Goal: Information Seeking & Learning: Check status

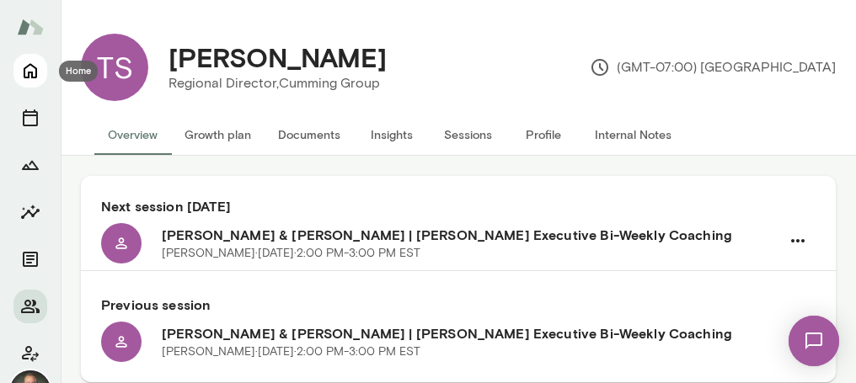
click at [35, 61] on icon "Home" at bounding box center [30, 71] width 20 height 20
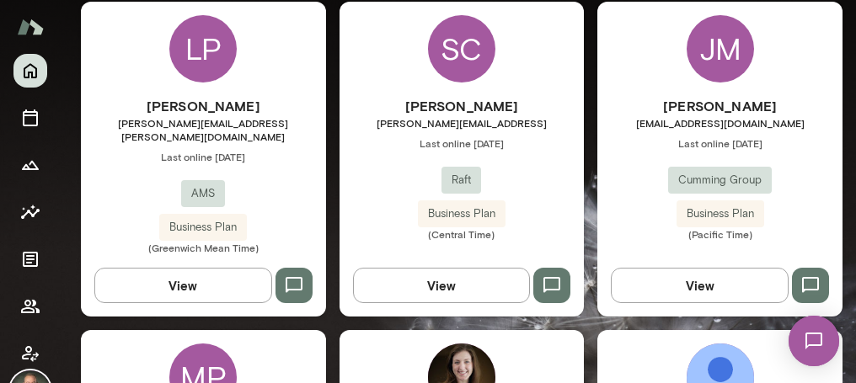
scroll to position [1494, 0]
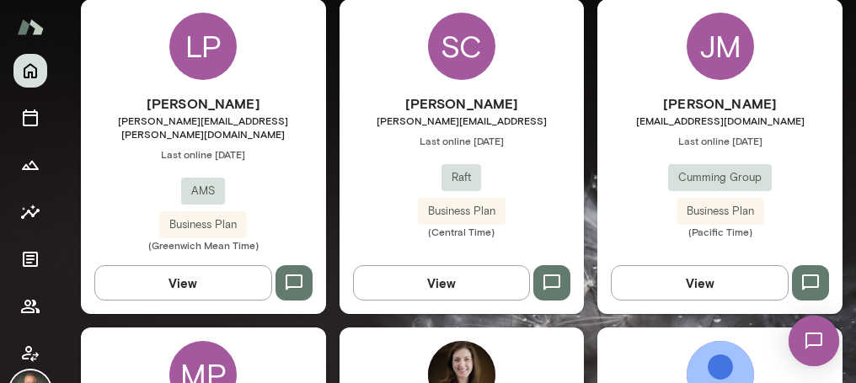
click at [294, 167] on div "[PERSON_NAME] [PERSON_NAME][EMAIL_ADDRESS][PERSON_NAME][DOMAIN_NAME] Last onlin…" at bounding box center [203, 173] width 245 height 158
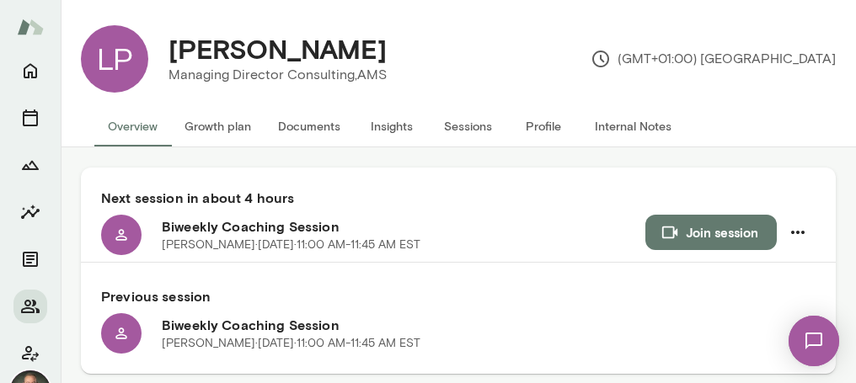
scroll to position [46, 0]
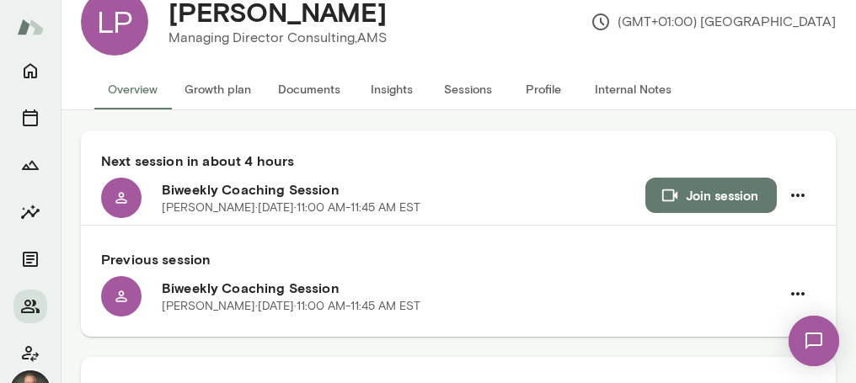
click at [322, 93] on button "Documents" at bounding box center [309, 89] width 89 height 40
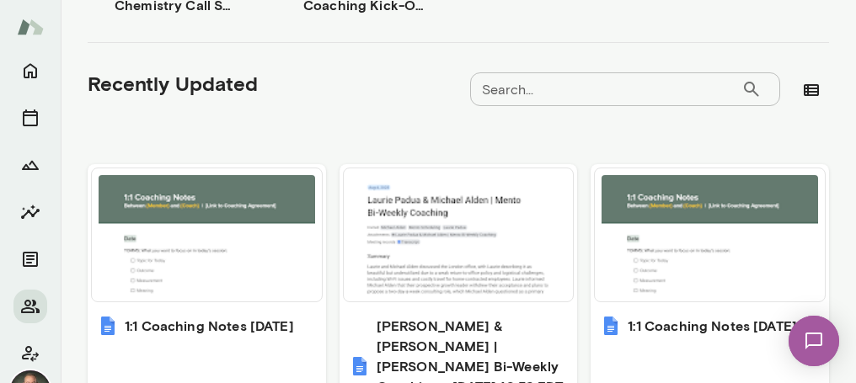
scroll to position [774, 0]
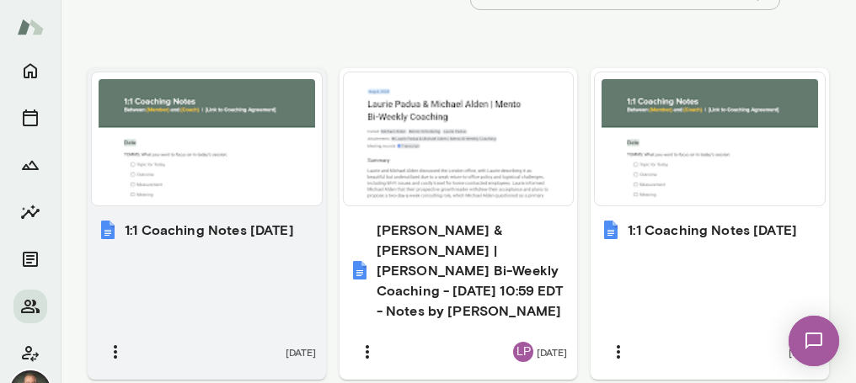
click at [224, 292] on div "1:1 Coaching Notes [DATE] [DATE]" at bounding box center [207, 295] width 238 height 170
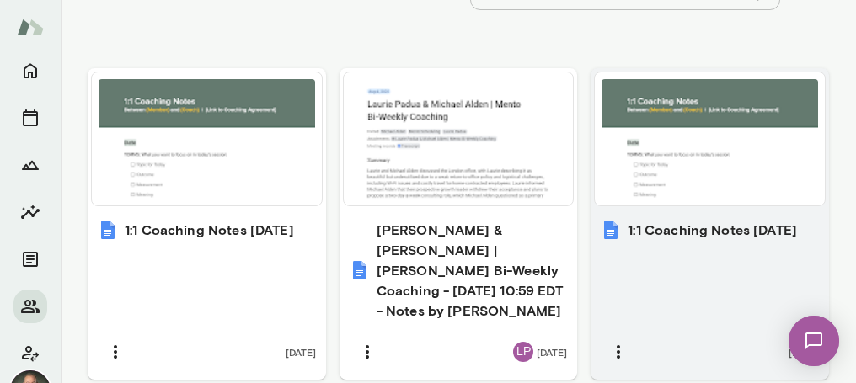
click at [685, 269] on div "1:1 Coaching Notes [DATE] [DATE]" at bounding box center [710, 295] width 238 height 170
click at [705, 301] on div "1:1 Coaching Notes [DATE] [DATE]" at bounding box center [710, 295] width 238 height 170
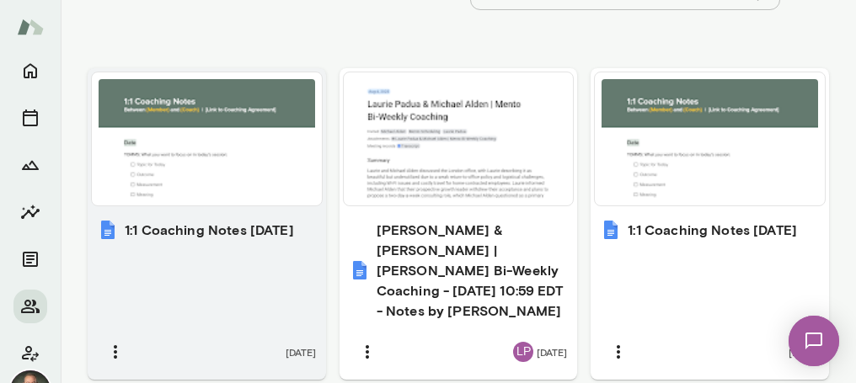
click at [197, 240] on h6 "1:1 Coaching Notes [DATE]" at bounding box center [209, 230] width 169 height 20
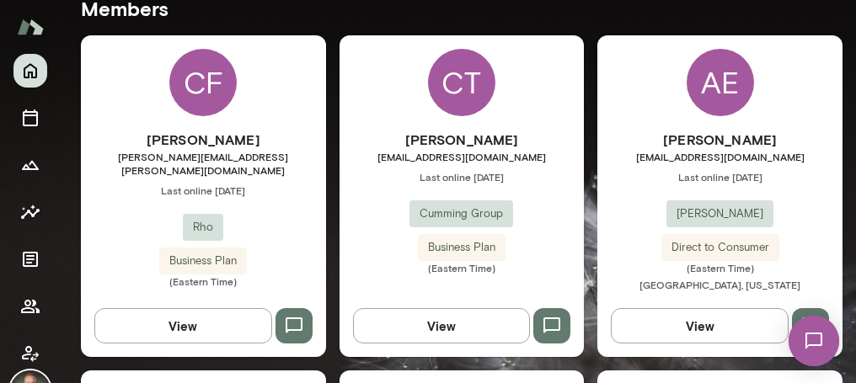
scroll to position [482, 0]
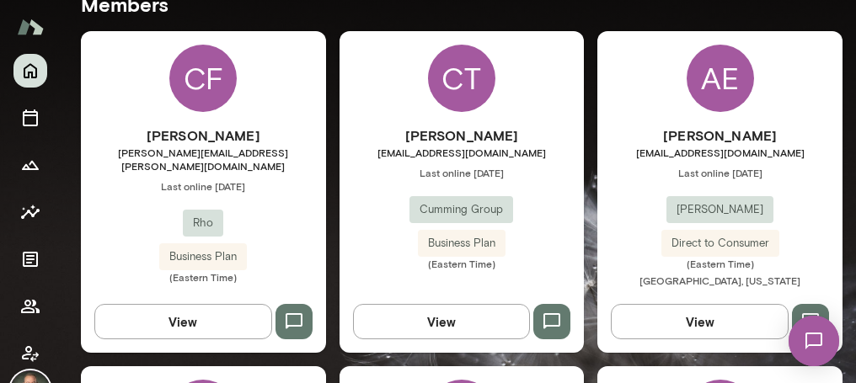
click at [277, 228] on div "[PERSON_NAME] [PERSON_NAME][EMAIL_ADDRESS][PERSON_NAME][DOMAIN_NAME] Last onlin…" at bounding box center [203, 205] width 245 height 158
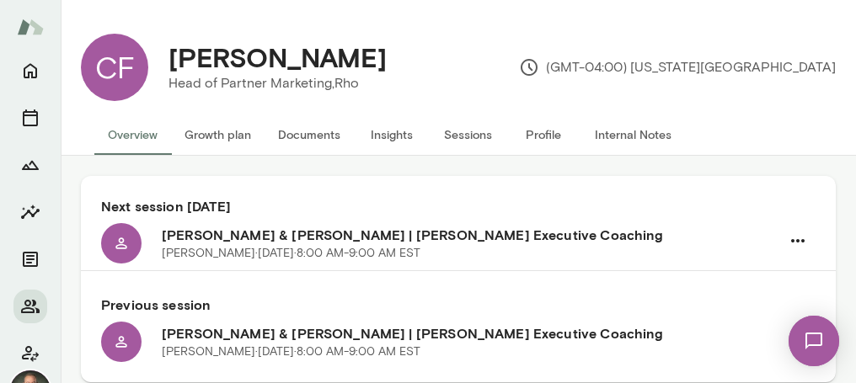
click at [331, 143] on button "Documents" at bounding box center [309, 135] width 89 height 40
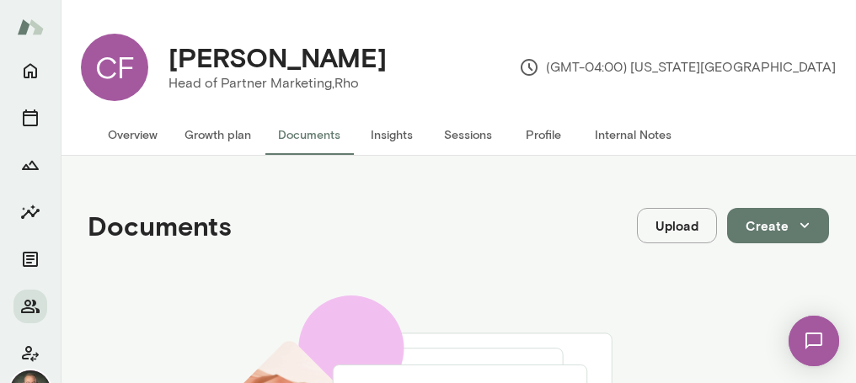
click at [331, 137] on button "Documents" at bounding box center [309, 135] width 89 height 40
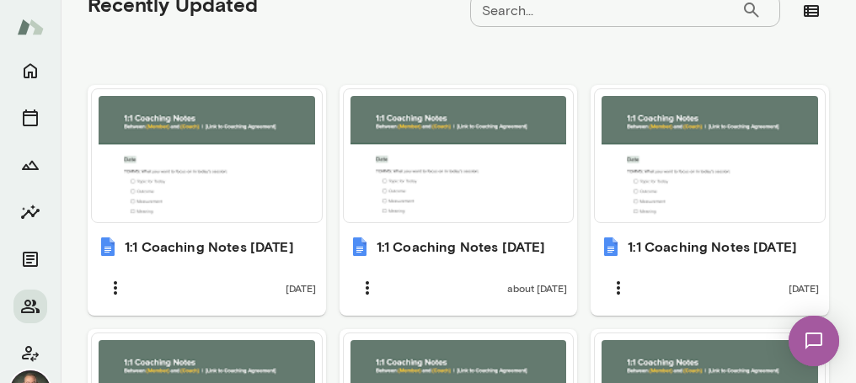
scroll to position [759, 0]
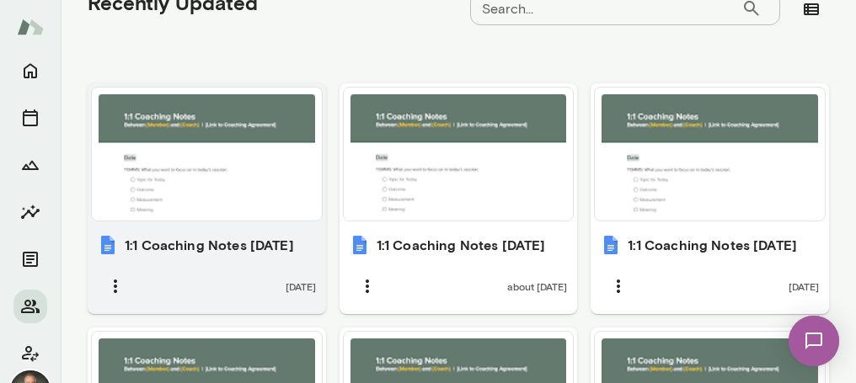
click at [221, 255] on h6 "1:1 Coaching Notes [DATE]" at bounding box center [209, 245] width 169 height 20
